Goal: Complete application form: Complete application form

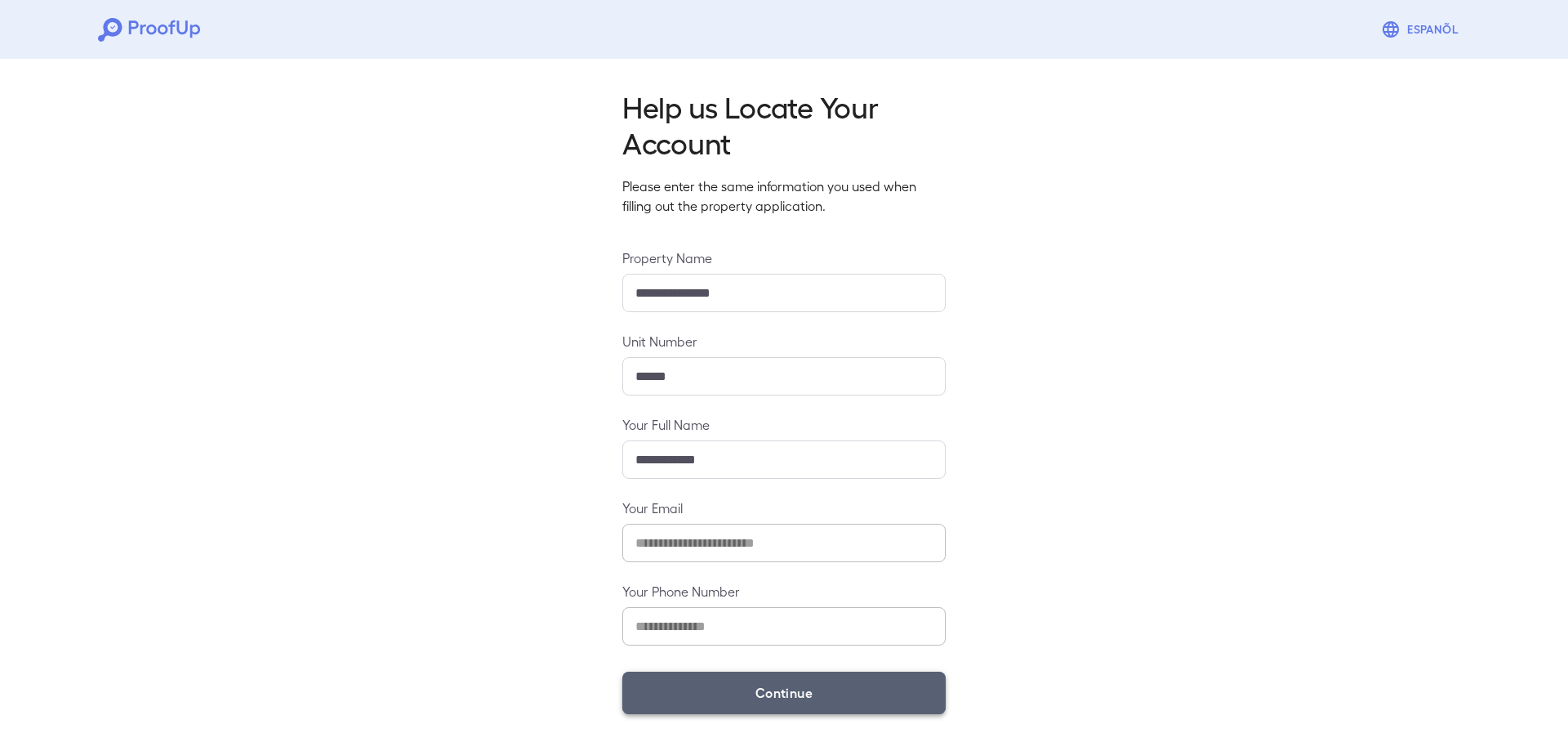
click at [810, 692] on button "Continue" at bounding box center [784, 692] width 323 height 42
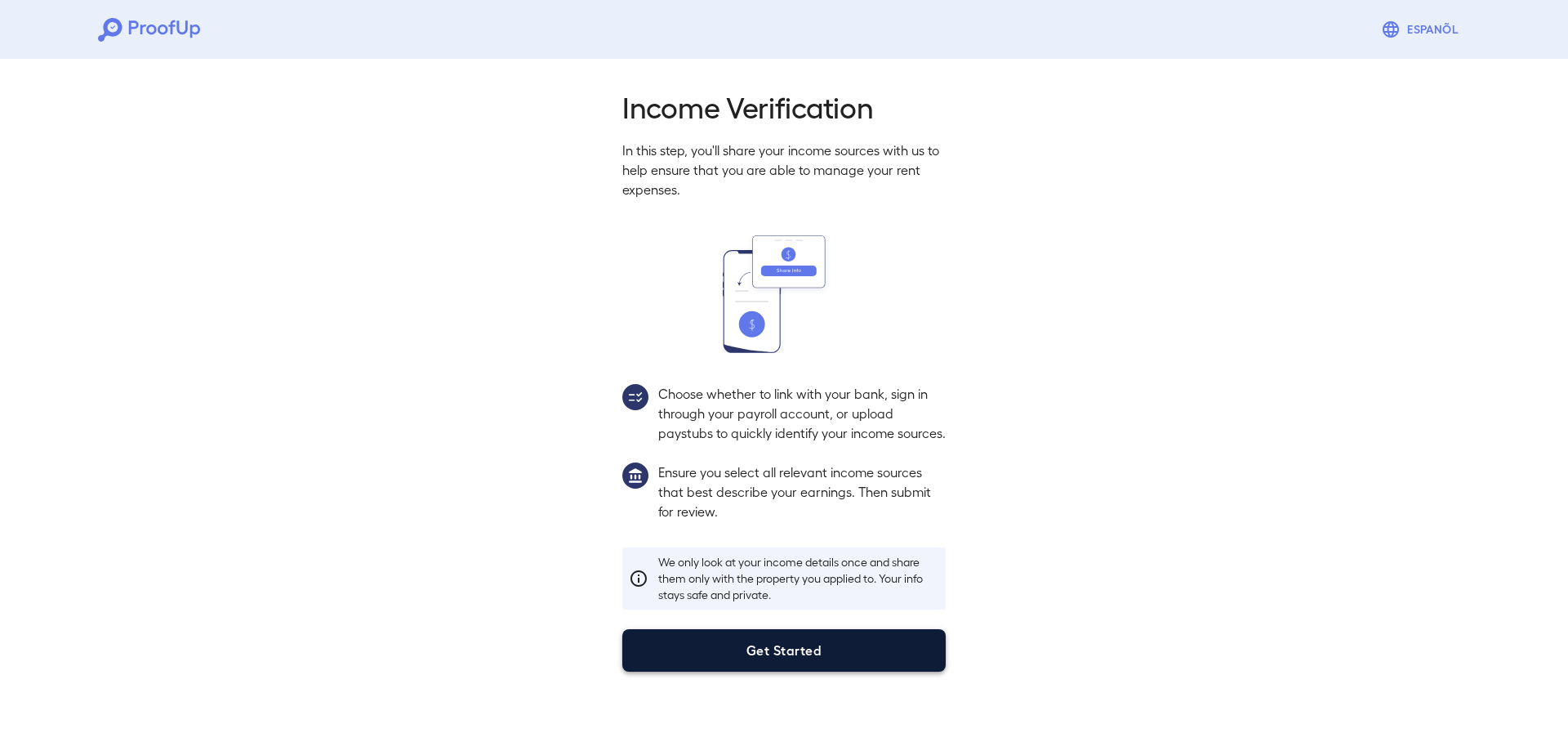
click at [797, 671] on button "Get Started" at bounding box center [784, 650] width 323 height 42
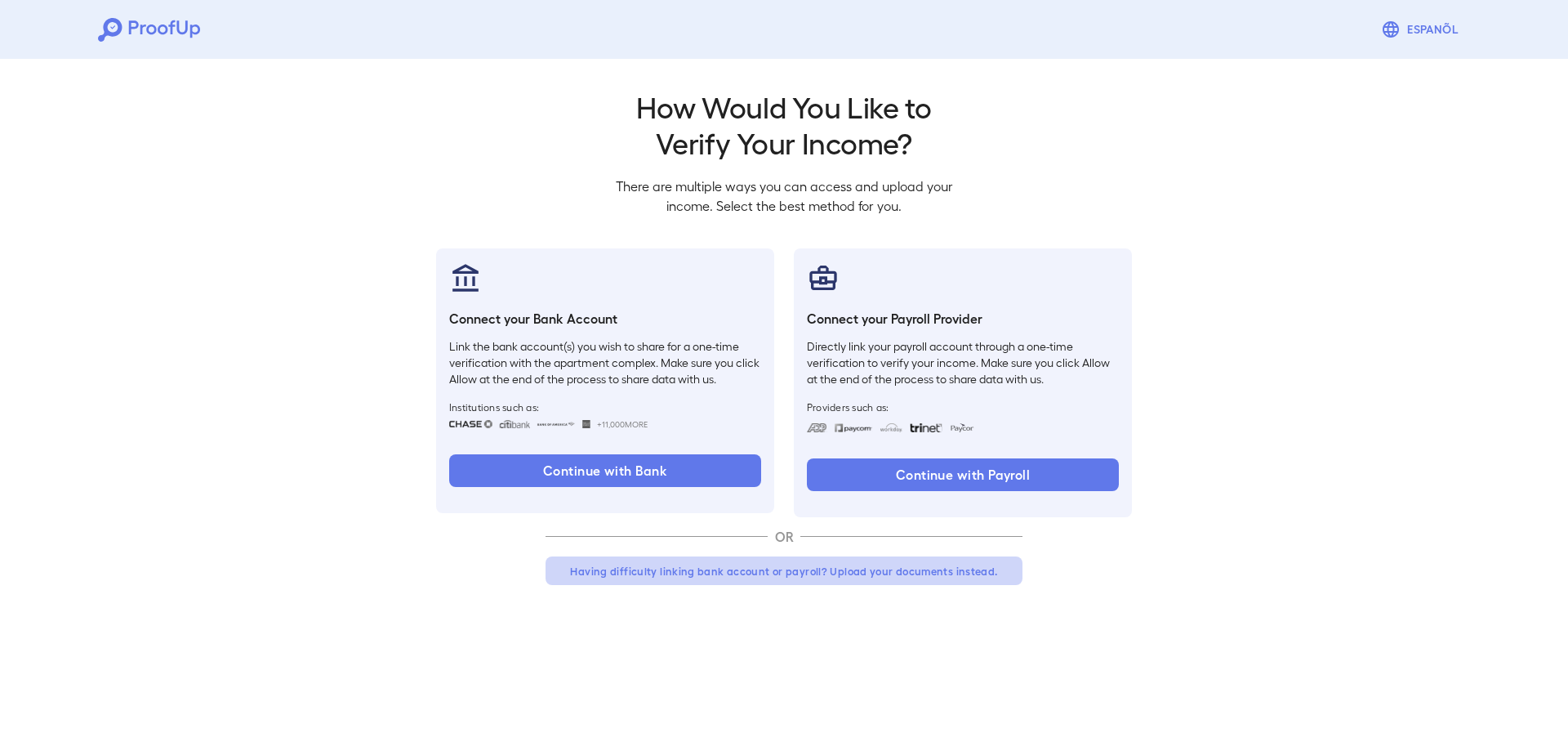
click at [627, 573] on button "Having difficulty linking bank account or payroll? Upload your documents instea…" at bounding box center [784, 571] width 476 height 30
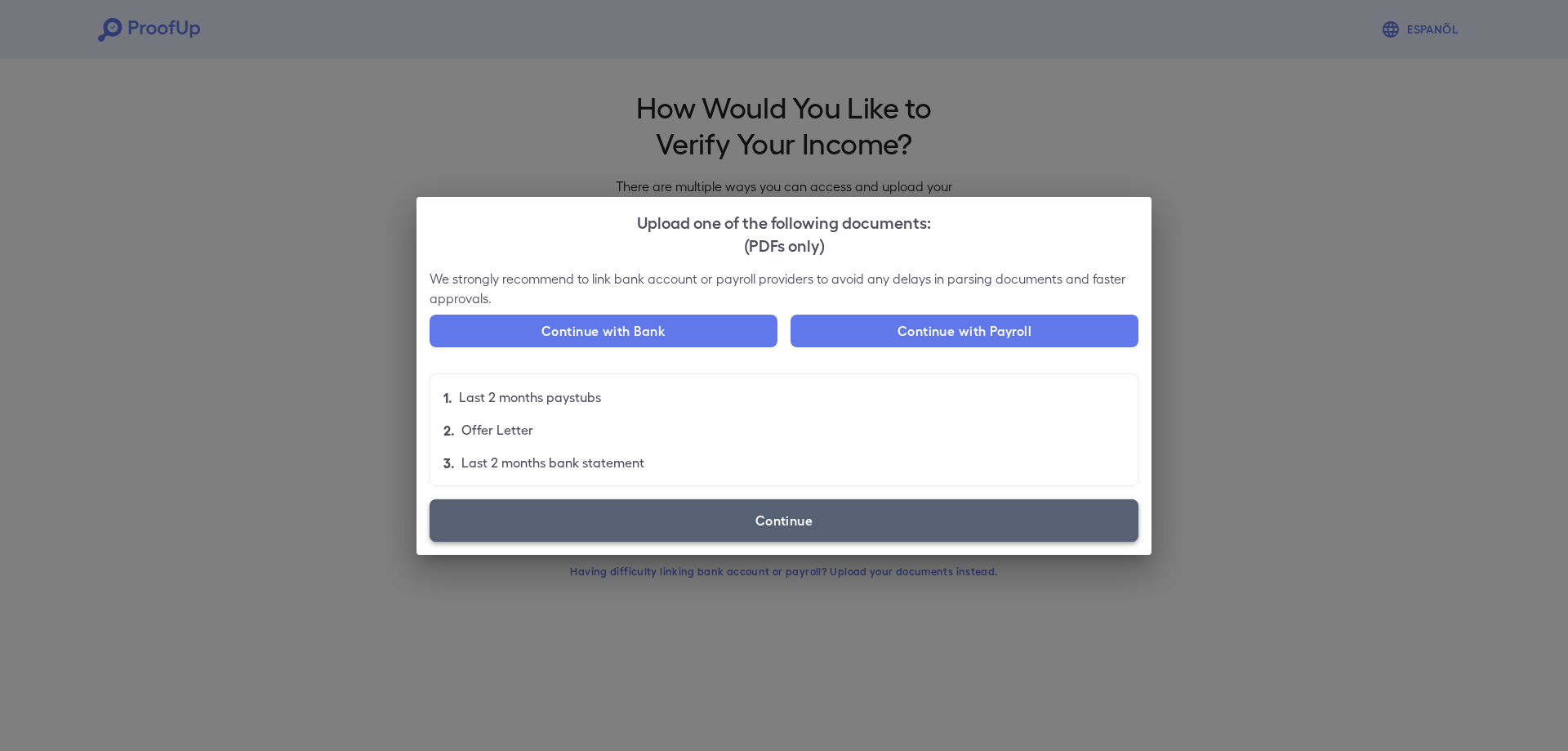
click at [754, 523] on label "Continue" at bounding box center [784, 520] width 708 height 42
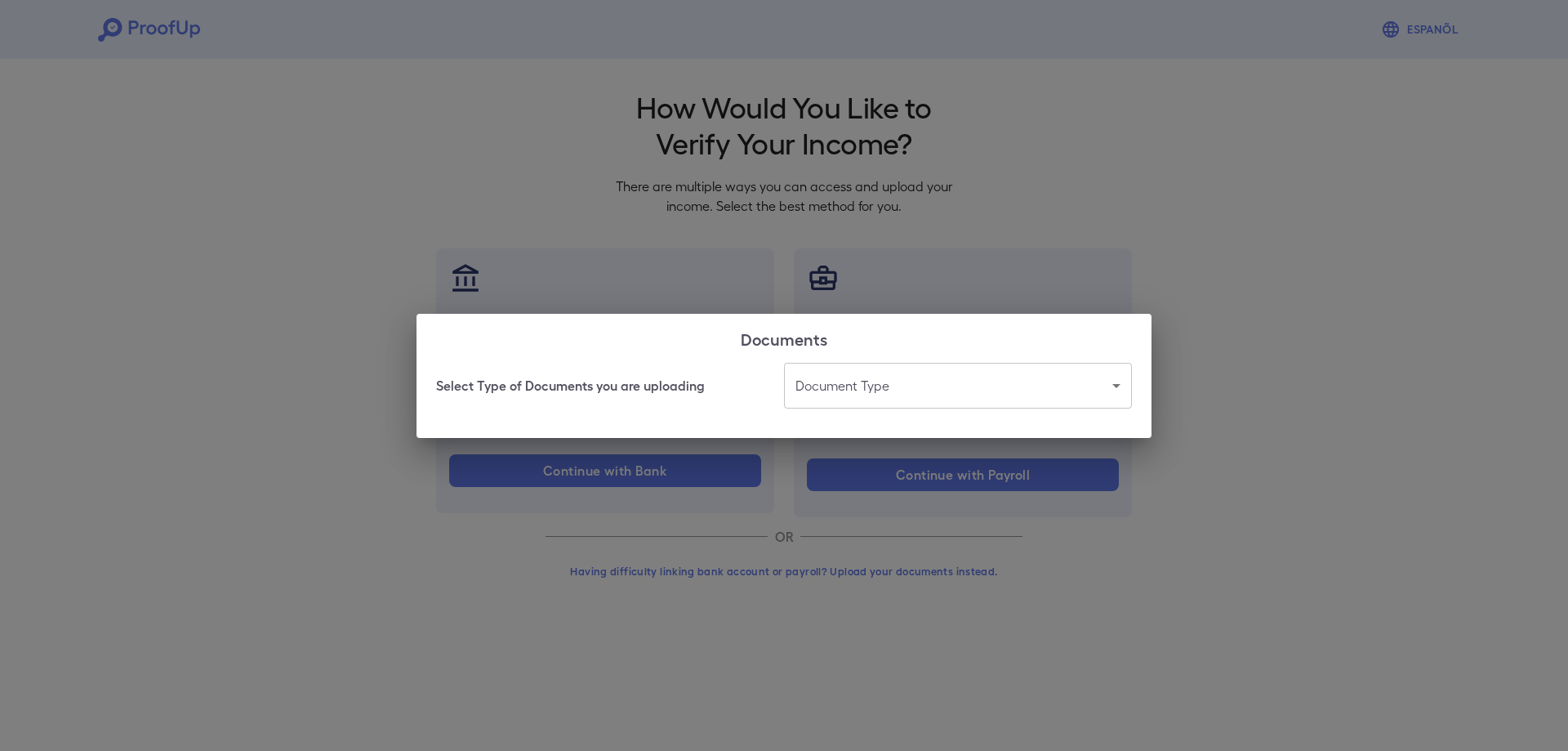
click at [861, 385] on body "Espanõl Go back How Would You Like to Verify Your Income? There are multiple wa…" at bounding box center [784, 312] width 1568 height 624
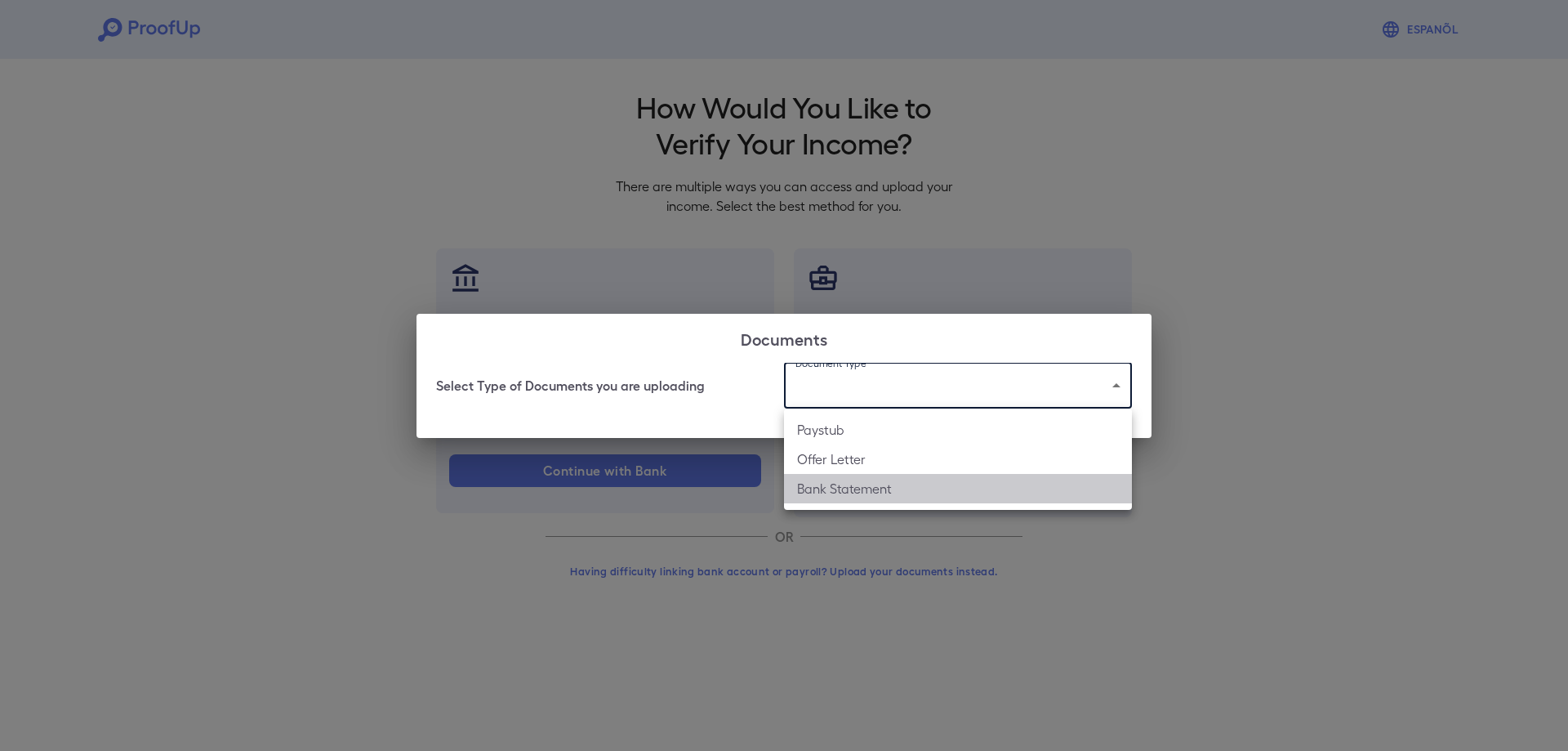
click at [837, 493] on li "Bank Statement" at bounding box center [957, 488] width 347 height 30
type input "**********"
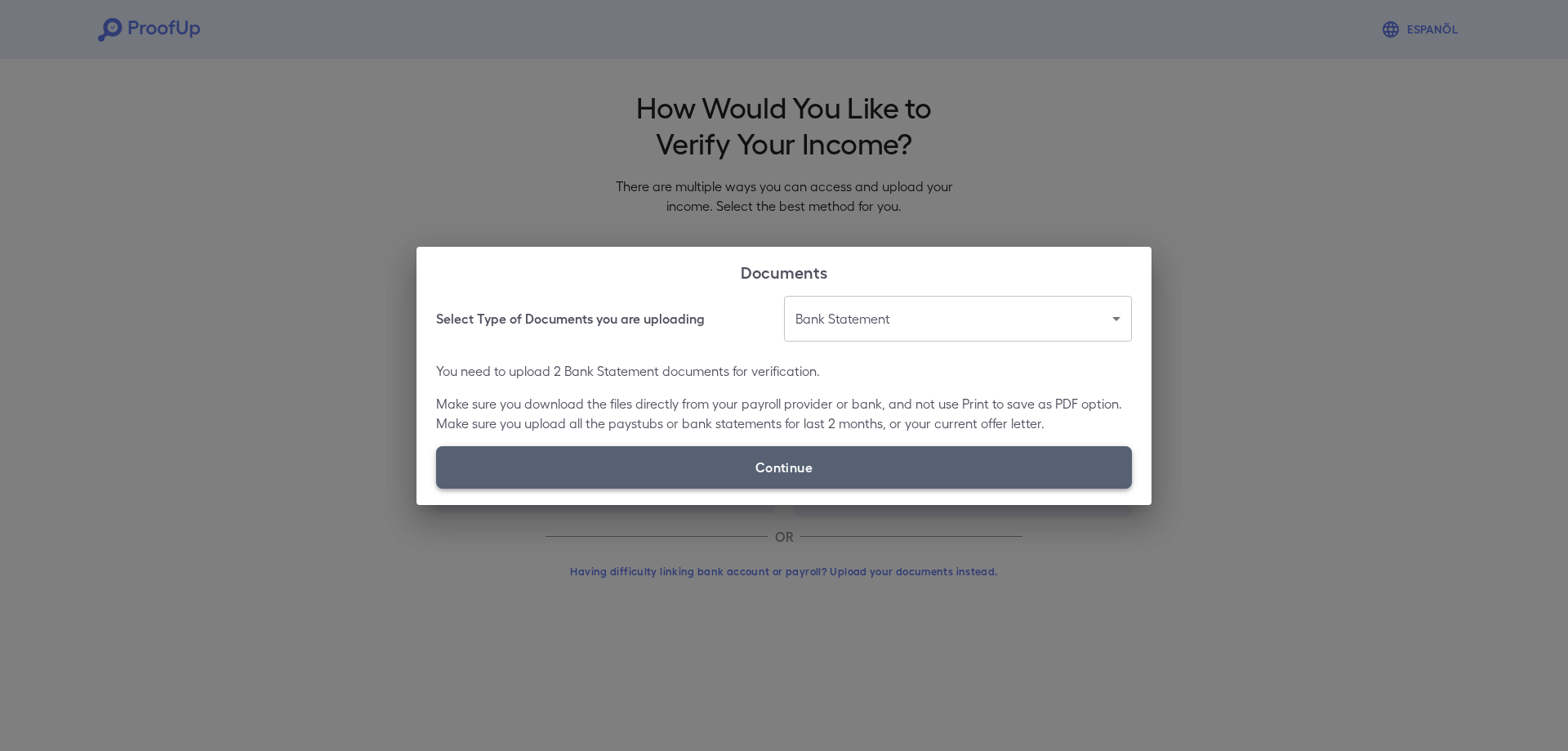
click at [817, 465] on label "Continue" at bounding box center [784, 467] width 696 height 42
click at [437, 488] on input "Continue" at bounding box center [436, 488] width 1 height 1
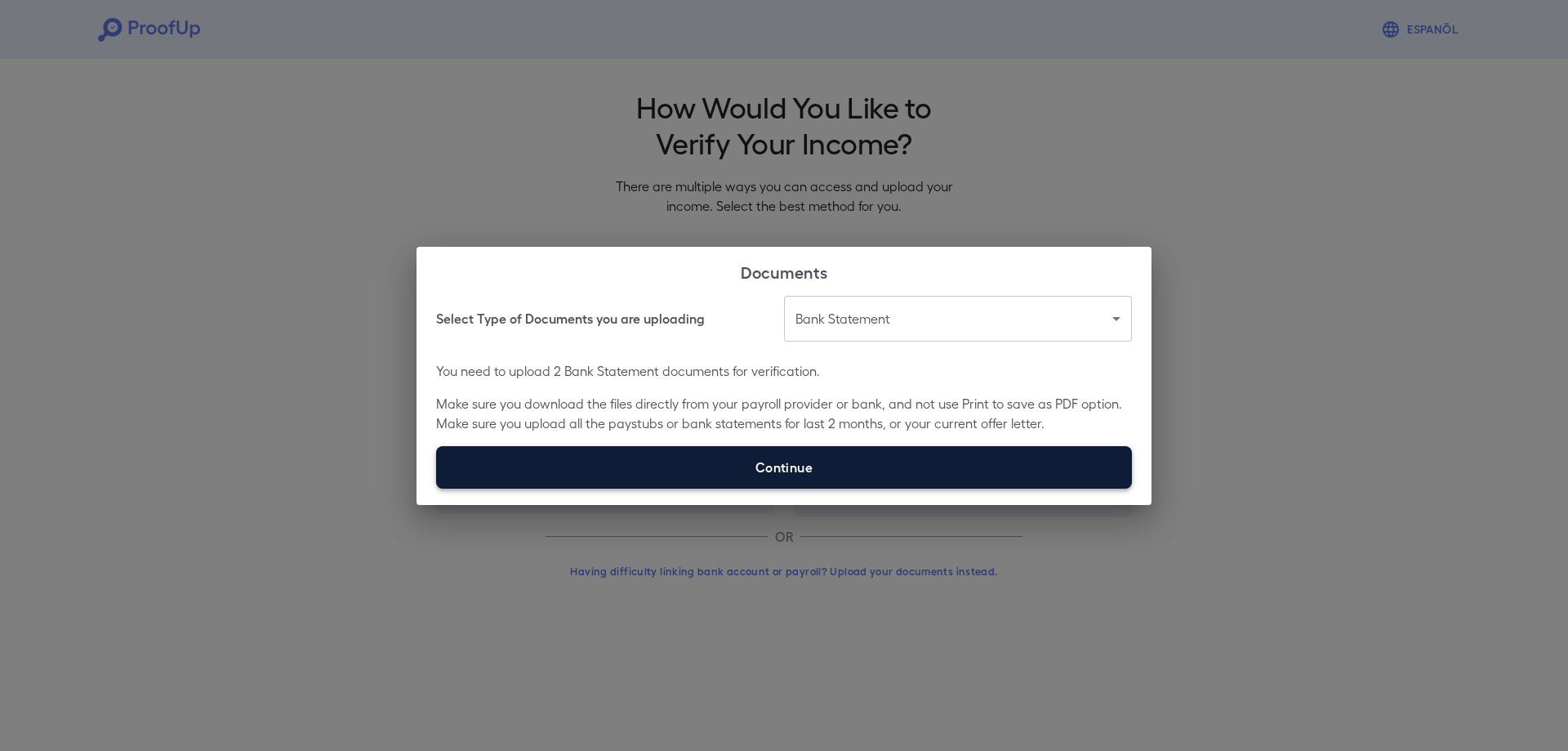
click at [790, 470] on label "Continue" at bounding box center [784, 467] width 696 height 42
click at [437, 488] on input "Continue" at bounding box center [436, 488] width 1 height 1
type input "**********"
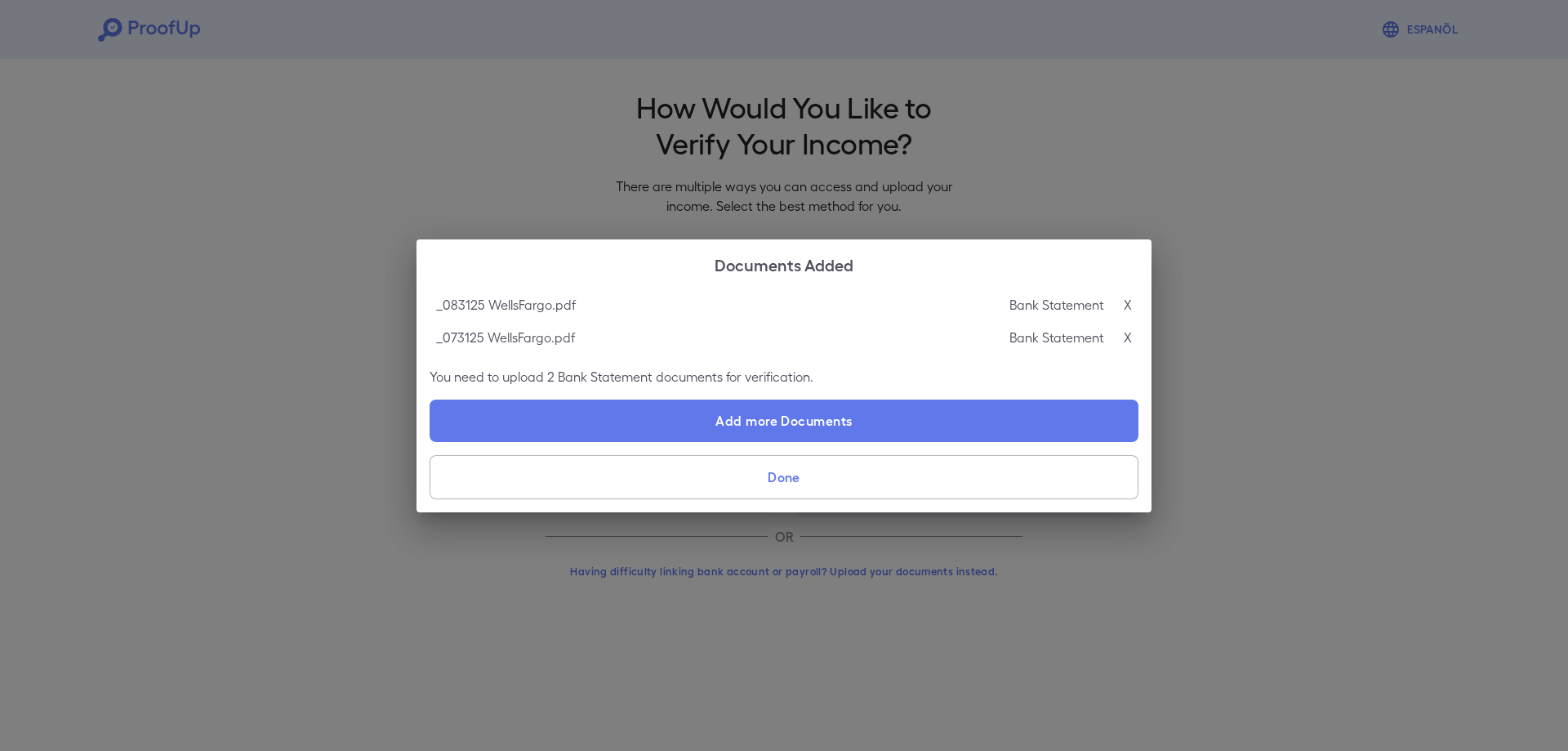
click at [734, 477] on button "Done" at bounding box center [784, 478] width 708 height 44
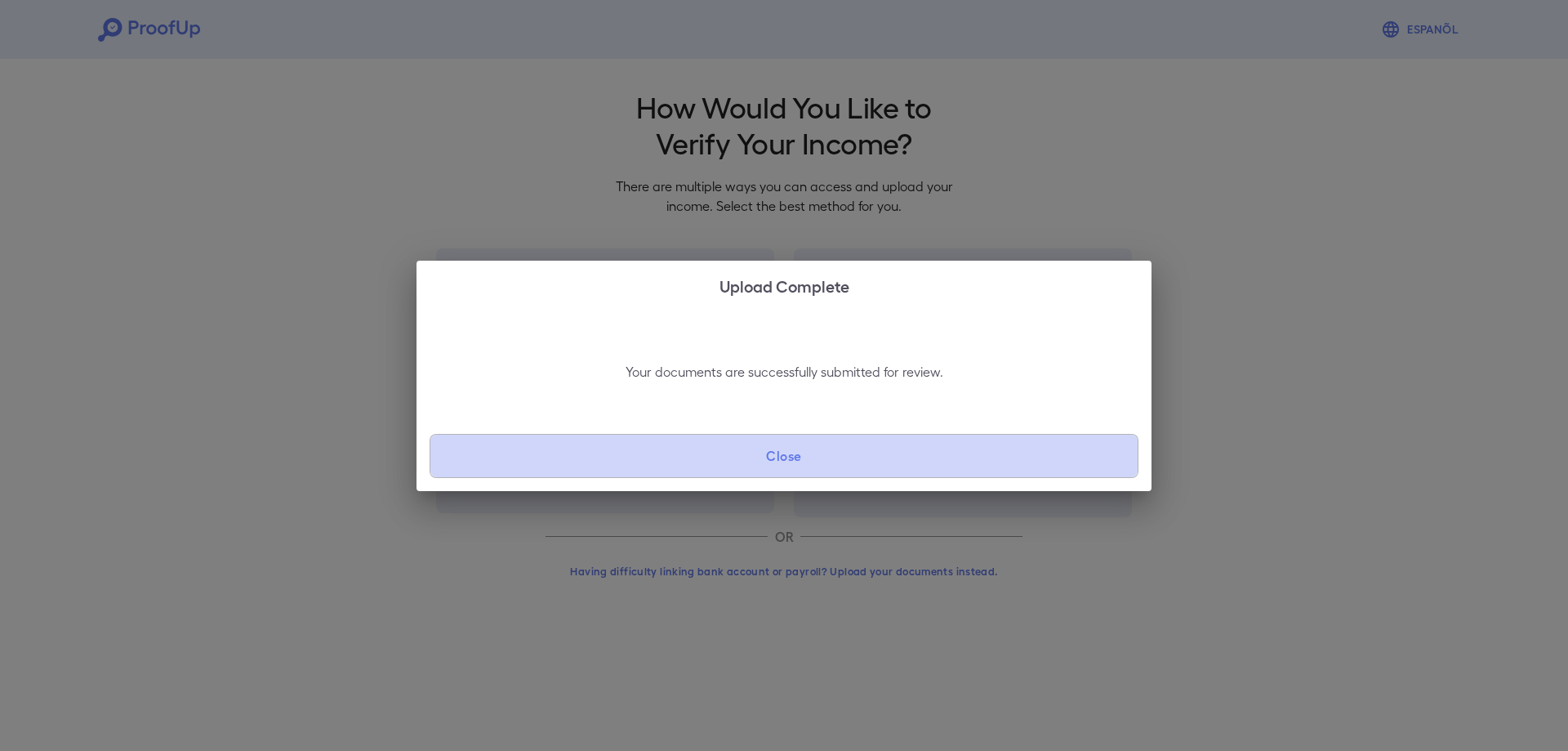
click at [779, 454] on button "Close" at bounding box center [784, 456] width 708 height 44
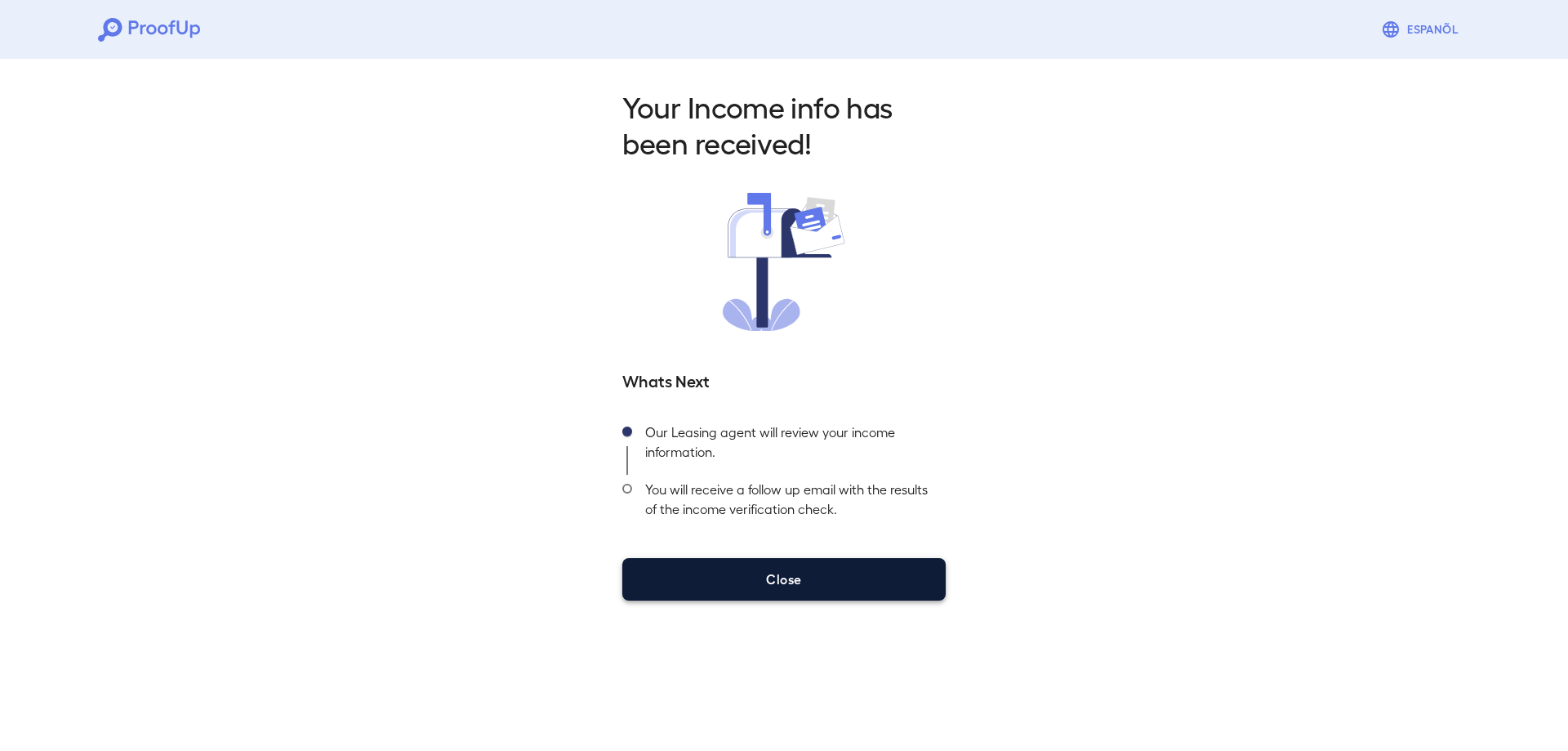
click at [782, 590] on button "Close" at bounding box center [784, 579] width 323 height 42
click at [780, 582] on button "Close" at bounding box center [784, 579] width 323 height 42
